Goal: Information Seeking & Learning: Learn about a topic

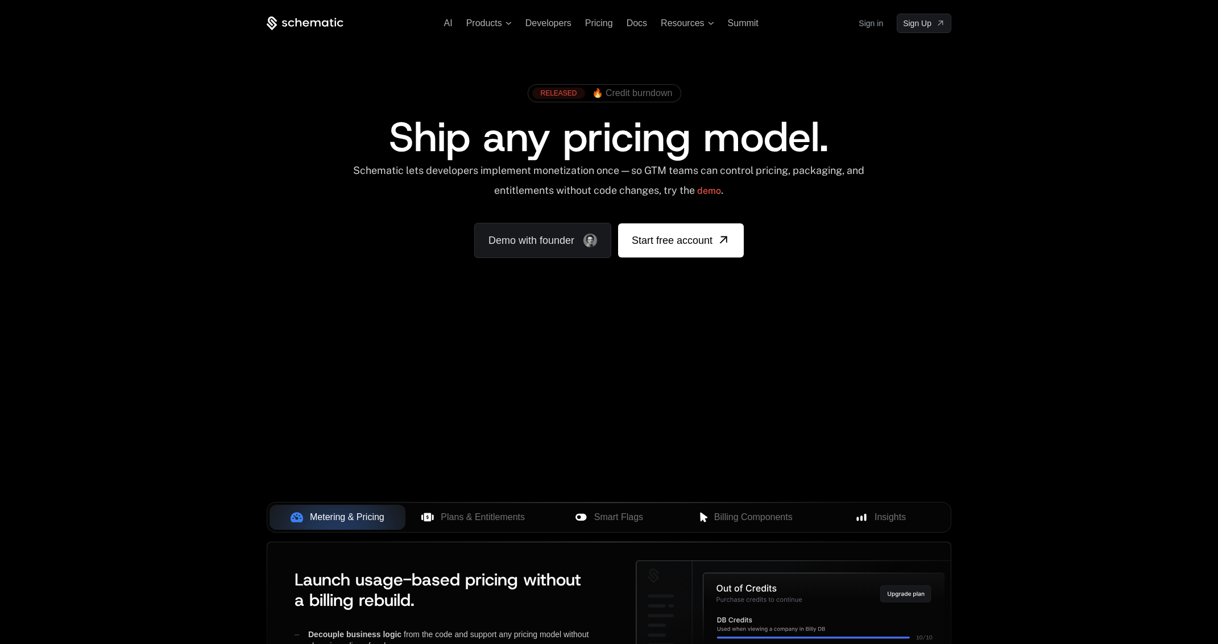
click at [654, 92] on span "🔥 Credit burndown" at bounding box center [632, 93] width 81 height 10
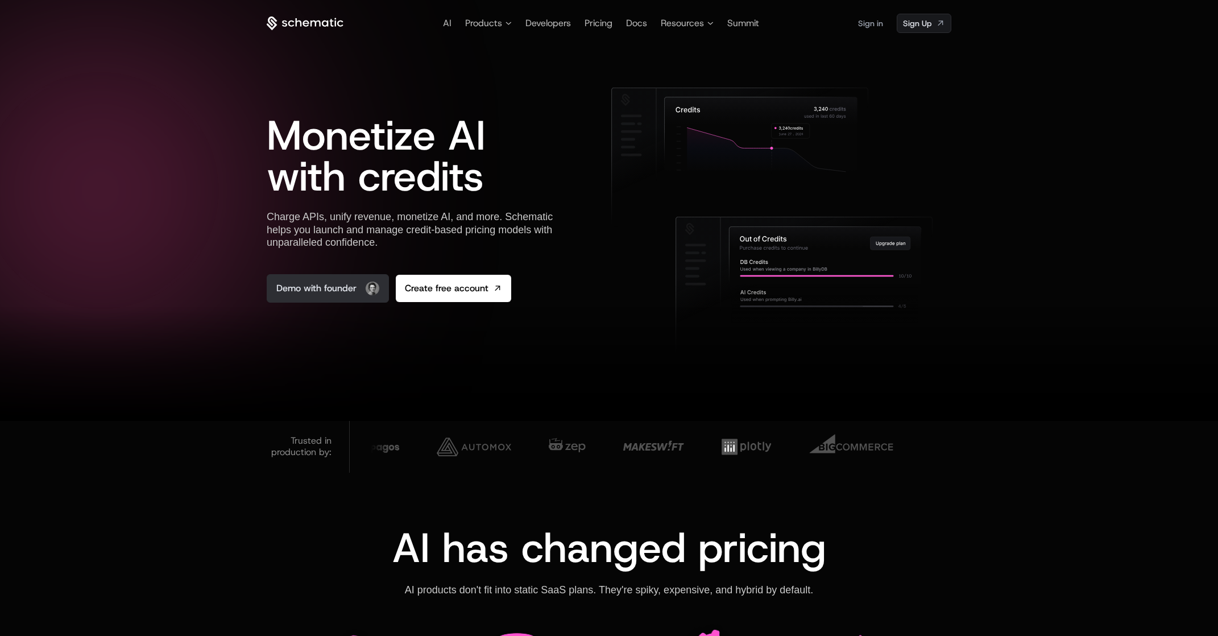
click at [338, 294] on link "Demo with founder" at bounding box center [328, 288] width 122 height 28
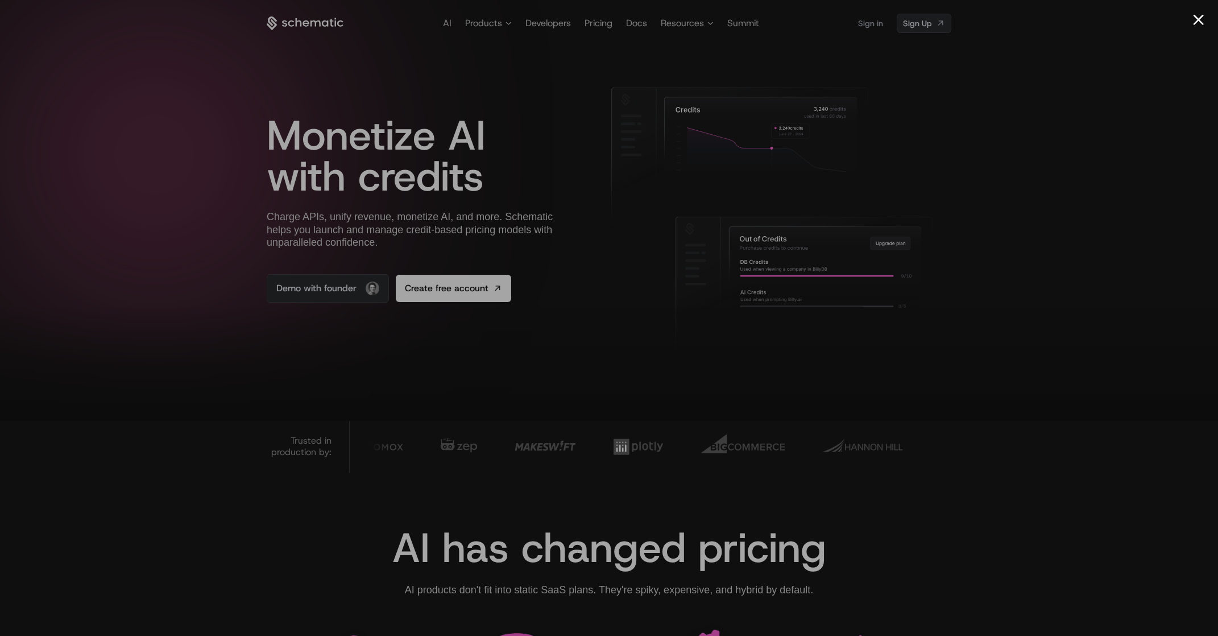
click at [975, 163] on div at bounding box center [609, 318] width 1218 height 636
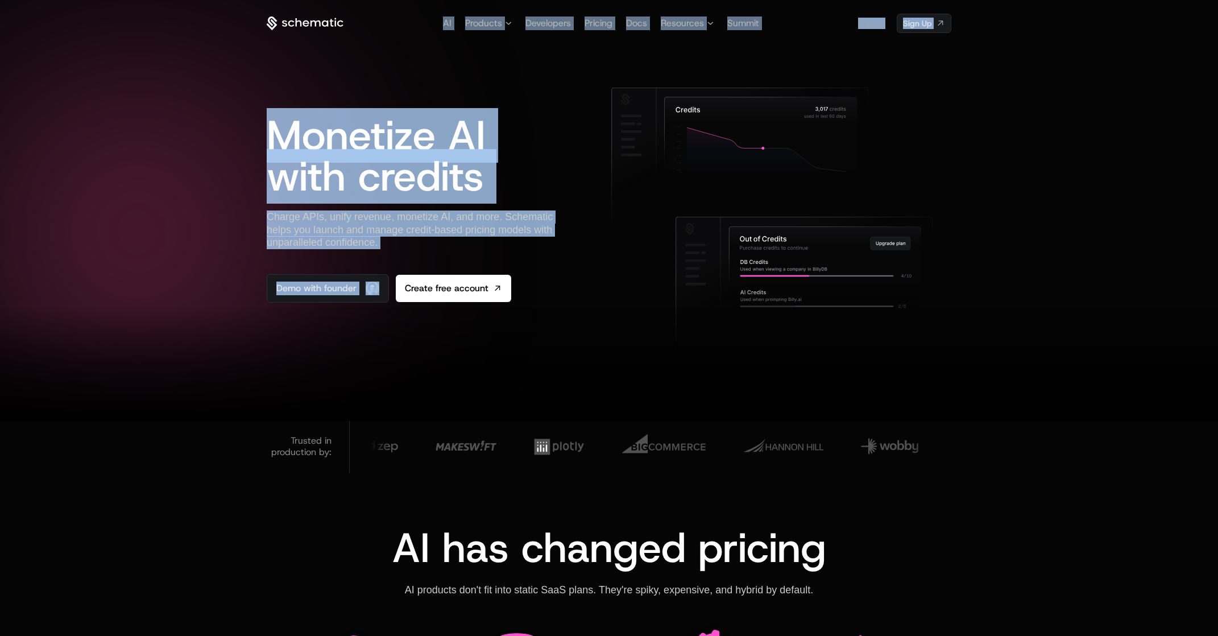
drag, startPoint x: 409, startPoint y: 249, endPoint x: 254, endPoint y: 212, distance: 159.6
click at [254, 212] on div "AI Products Developers Pricing Docs Resources Summit Sign in Sign Up Monetize A…" at bounding box center [609, 210] width 1218 height 421
click at [254, 212] on div at bounding box center [609, 318] width 1218 height 636
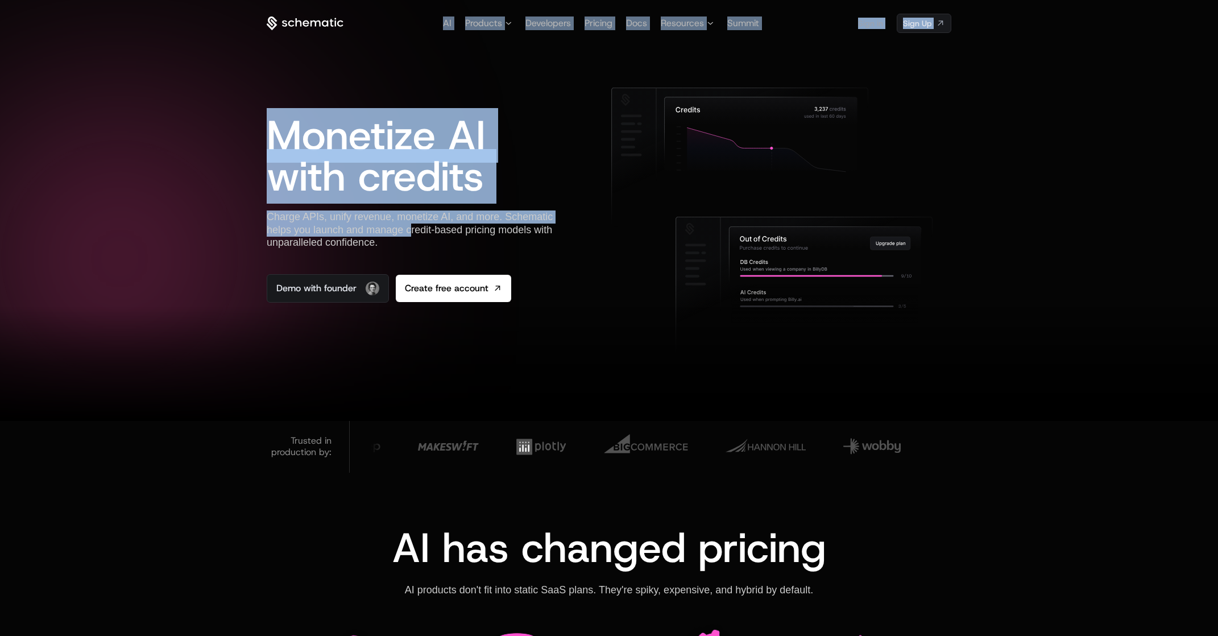
drag, startPoint x: 293, startPoint y: 220, endPoint x: 422, endPoint y: 237, distance: 130.2
click at [421, 237] on div "AI Products Developers Pricing Docs Resources Summit Sign in Sign Up Monetize A…" at bounding box center [609, 210] width 1218 height 421
click at [422, 237] on div "Charge APIs, unify revenue, monetize AI, and more. Schematic helps you launch a…" at bounding box center [420, 229] width 307 height 39
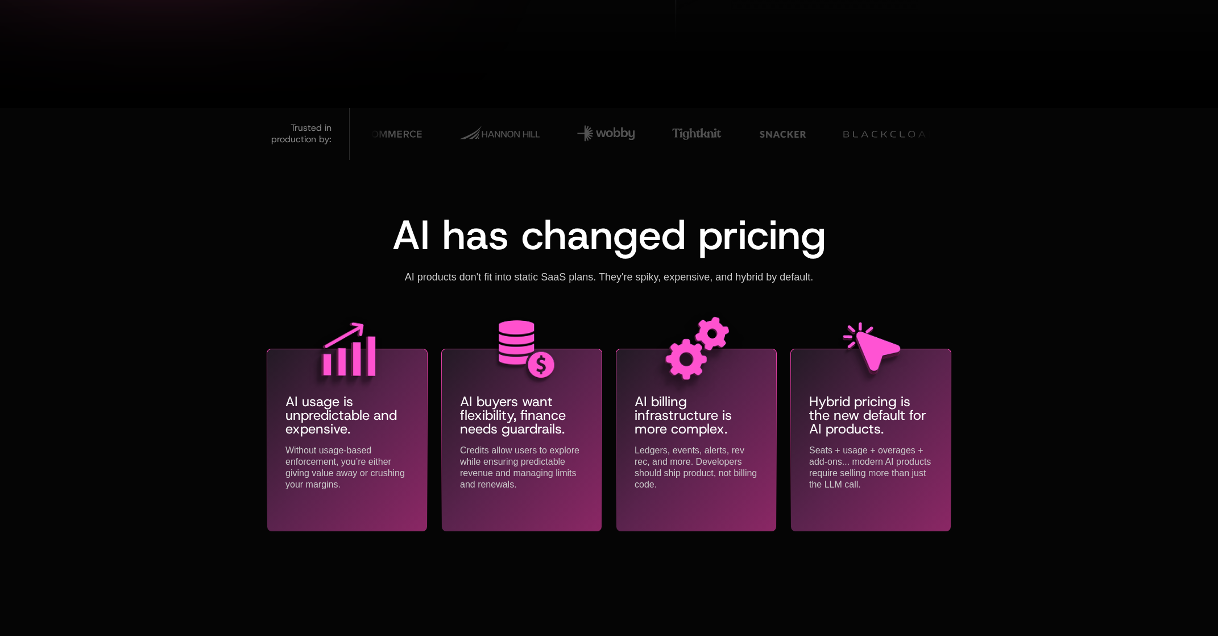
scroll to position [335, 0]
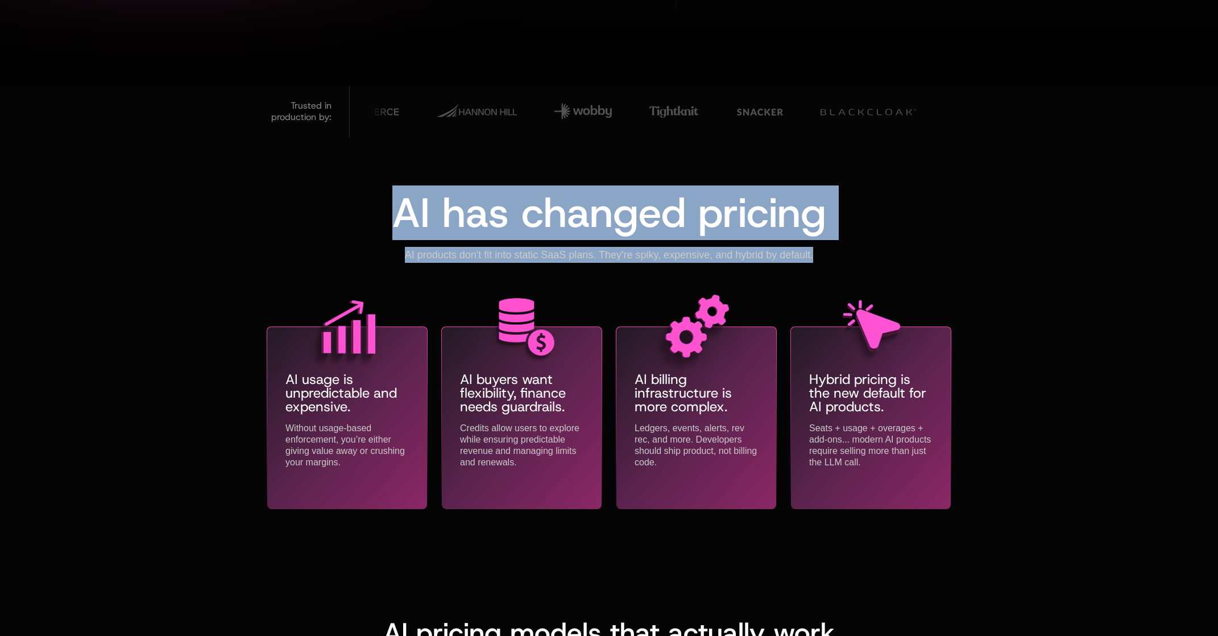
drag, startPoint x: 893, startPoint y: 255, endPoint x: -3, endPoint y: 161, distance: 900.6
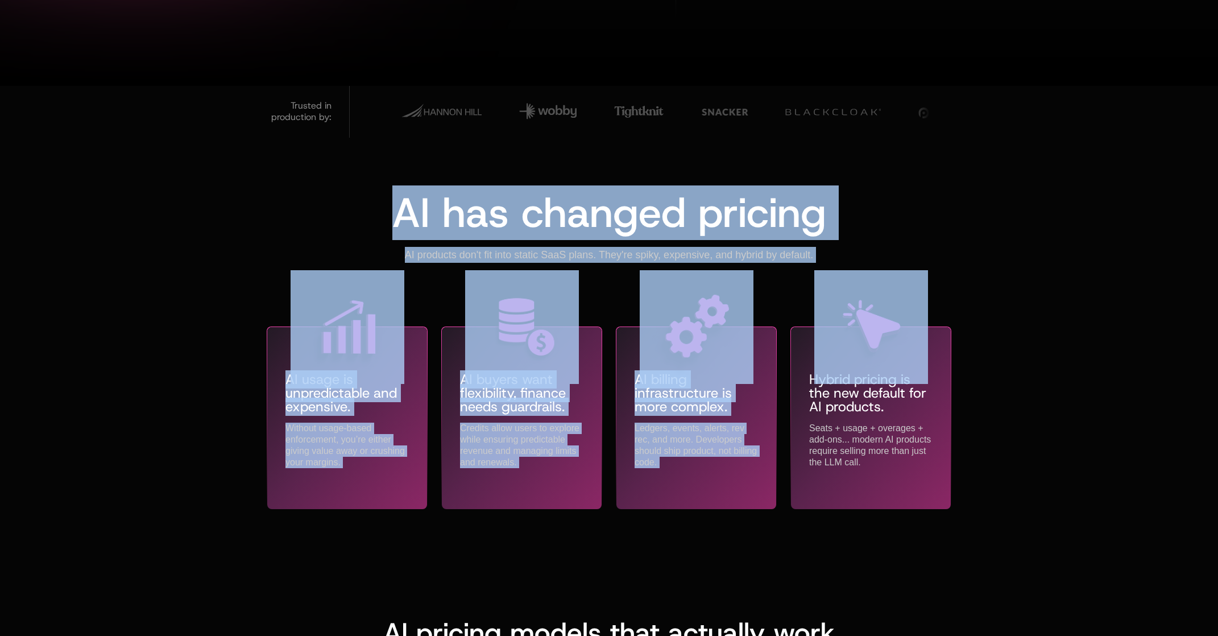
drag, startPoint x: 935, startPoint y: 264, endPoint x: 223, endPoint y: 210, distance: 714.1
click at [223, 210] on div "AI has changed pricing AI products don't fit into static SaaS plans. They're sp…" at bounding box center [609, 351] width 1218 height 427
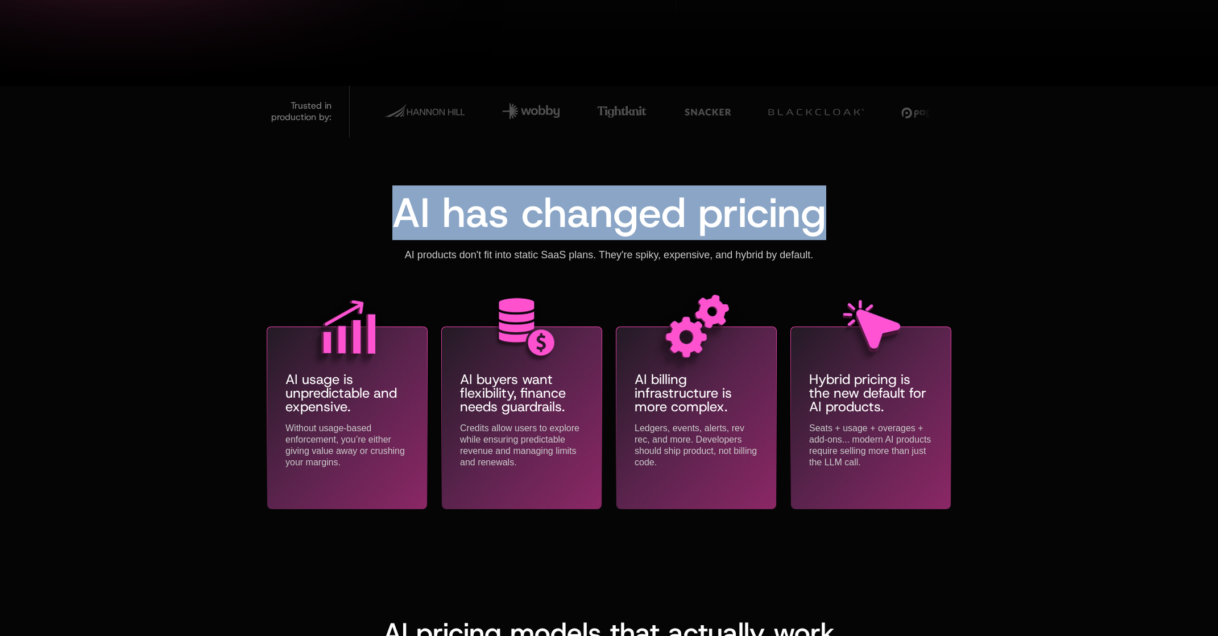
drag, startPoint x: 783, startPoint y: 238, endPoint x: 851, endPoint y: 254, distance: 70.6
click at [851, 254] on div "AI has changed pricing AI products don't fit into static SaaS plans. They're sp…" at bounding box center [609, 351] width 1218 height 427
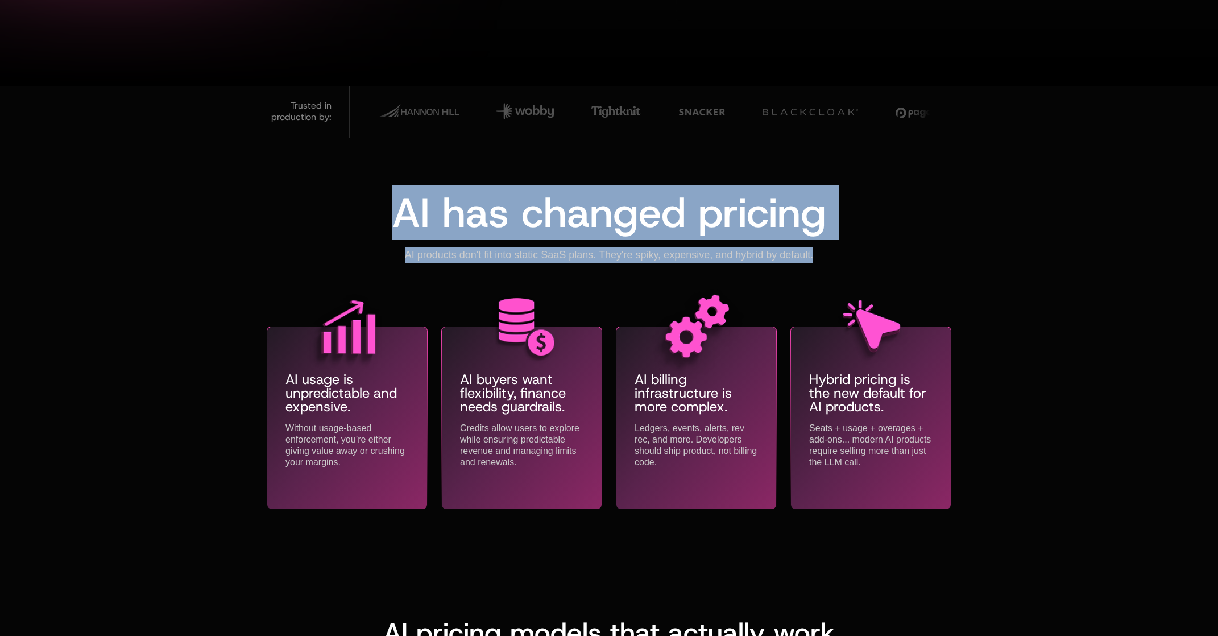
click at [851, 254] on div "AI has changed pricing AI products don't fit into static SaaS plans. They're sp…" at bounding box center [609, 227] width 685 height 71
